Goal: Navigation & Orientation: Find specific page/section

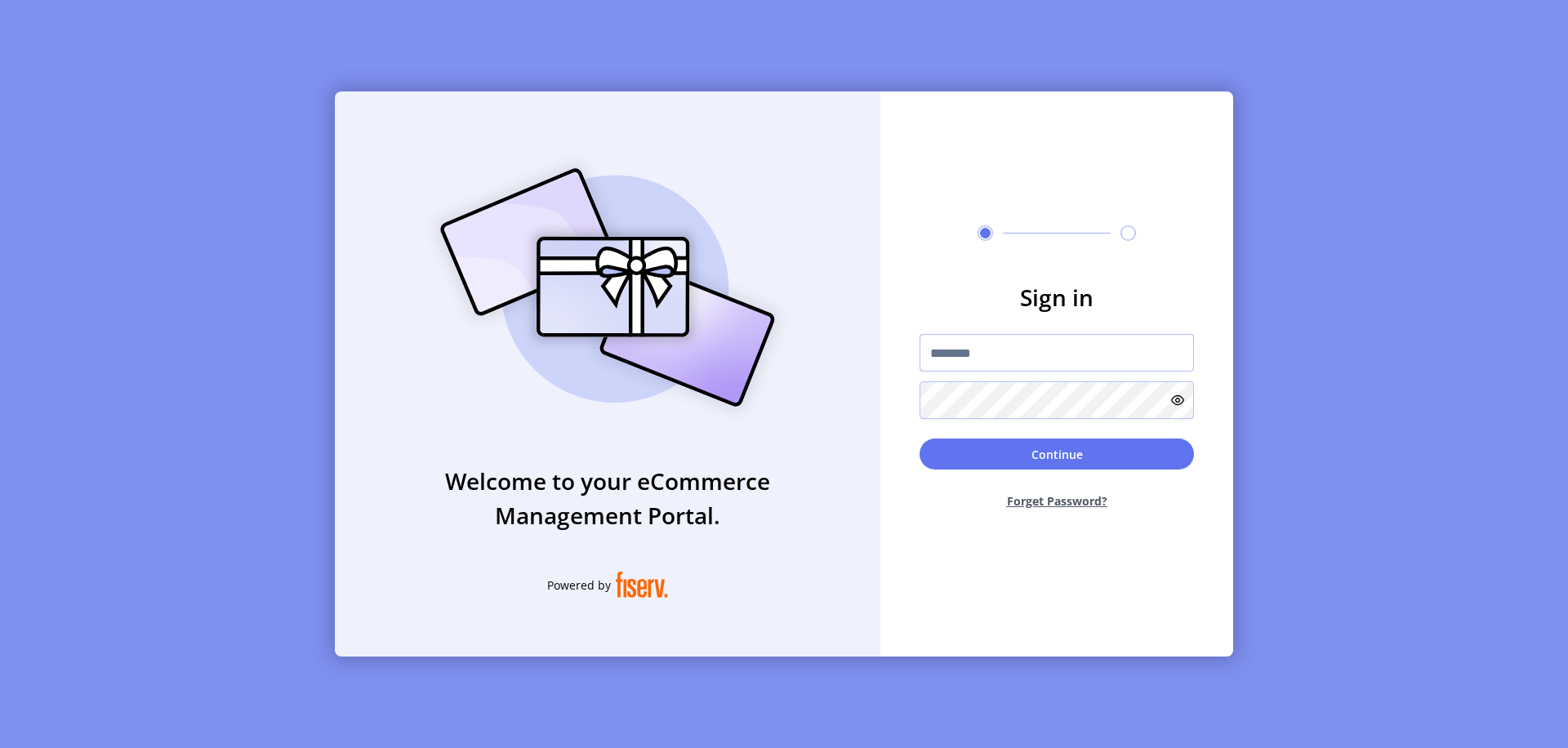
click at [1057, 353] on input "text" at bounding box center [1057, 352] width 274 height 37
type input "**********"
click at [1057, 454] on button "Continue" at bounding box center [1057, 454] width 274 height 31
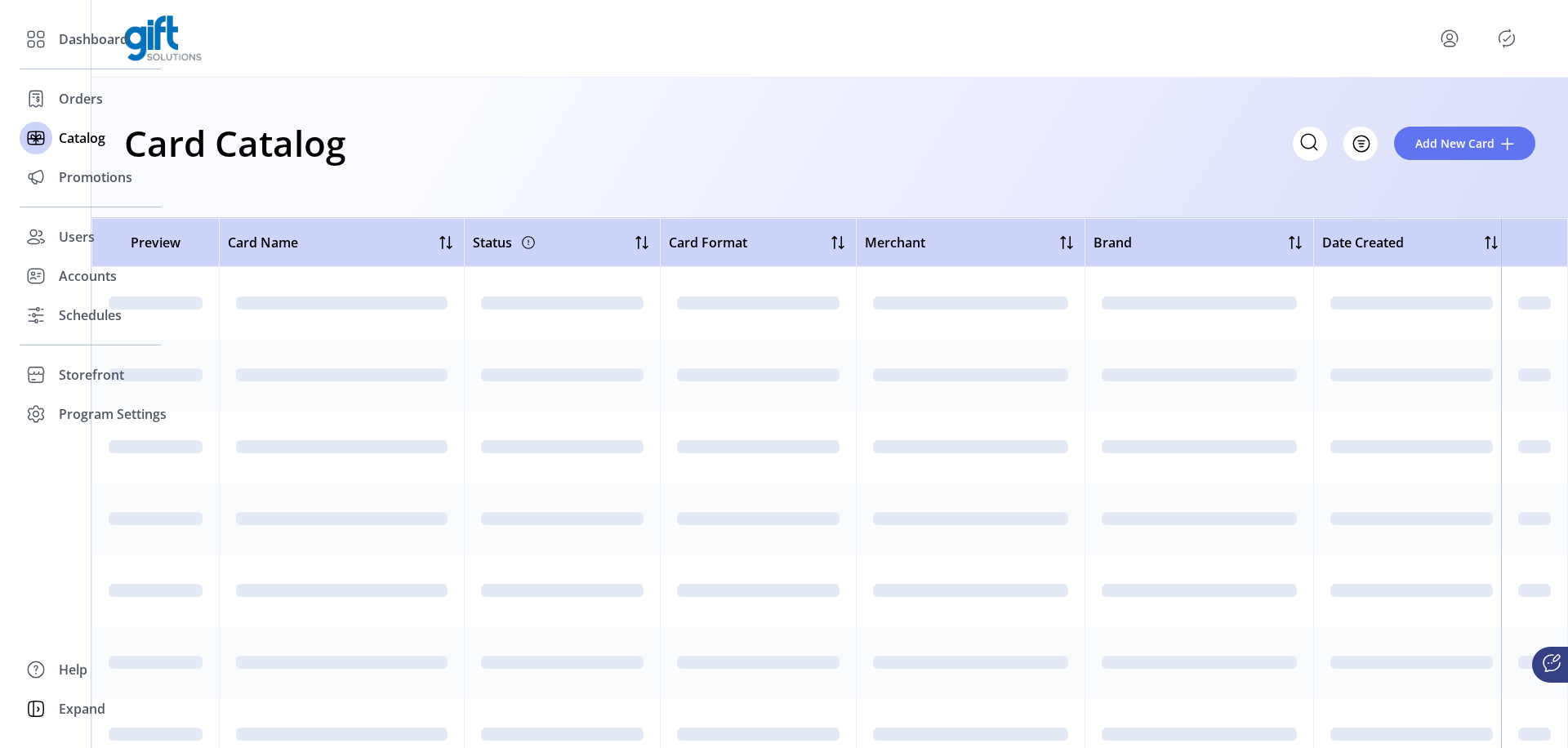
click at [1361, 143] on icon "Filter Button" at bounding box center [1360, 143] width 5 height 0
